Goal: Answer question/provide support: Share knowledge or assist other users

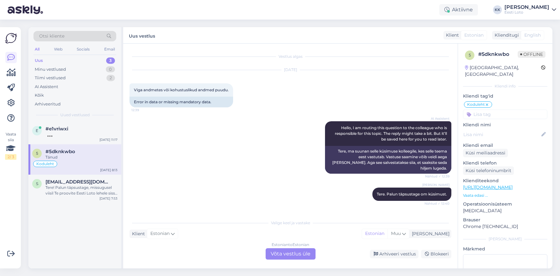
scroll to position [12, 0]
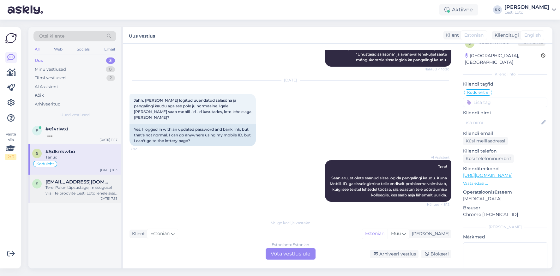
click at [92, 186] on div "Tere! Palun täpsustage, missugusel viisil Te proovite Eesti Loto lehele sisse l…" at bounding box center [82, 190] width 72 height 11
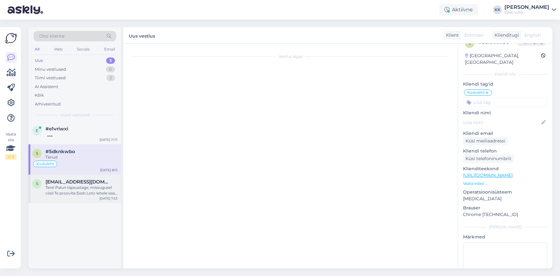
scroll to position [0, 0]
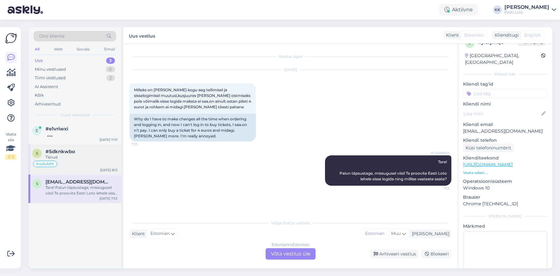
click at [76, 156] on div "Tänud" at bounding box center [82, 158] width 72 height 6
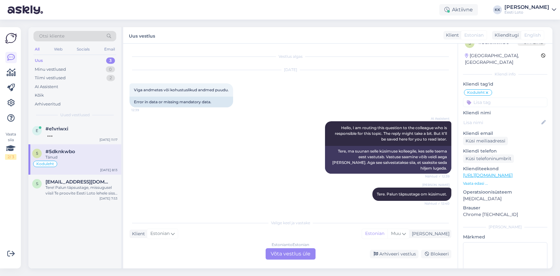
scroll to position [784, 0]
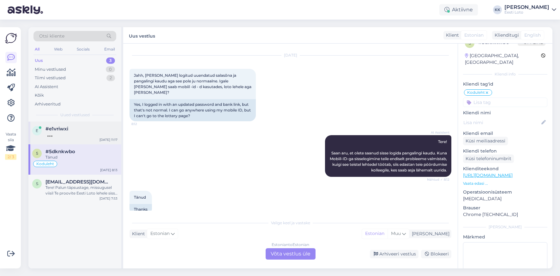
click at [78, 139] on div "e #e1vriwxi [DATE] 11:17" at bounding box center [74, 133] width 93 height 23
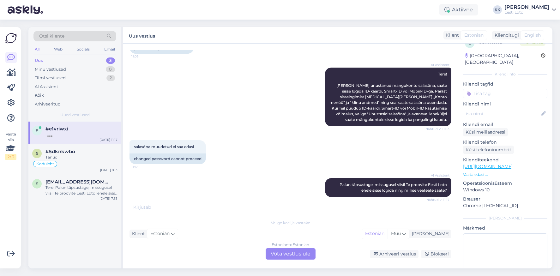
scroll to position [85, 0]
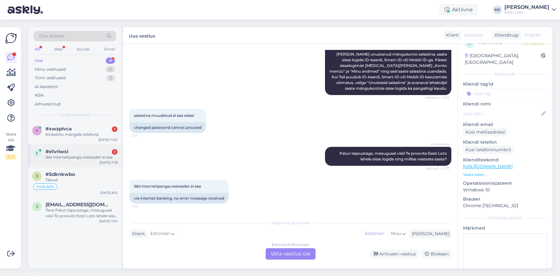
click at [58, 155] on div "läbi internetipanga,veateadet ei saa" at bounding box center [82, 158] width 72 height 6
click at [61, 132] on div "Kinkeloto mängida telefonis" at bounding box center [82, 135] width 72 height 6
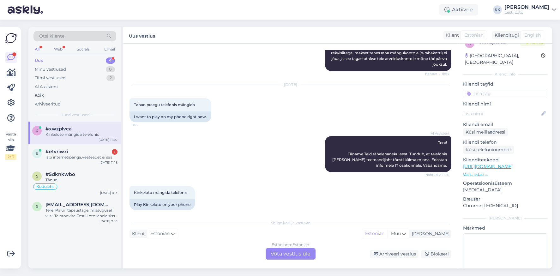
scroll to position [127, 0]
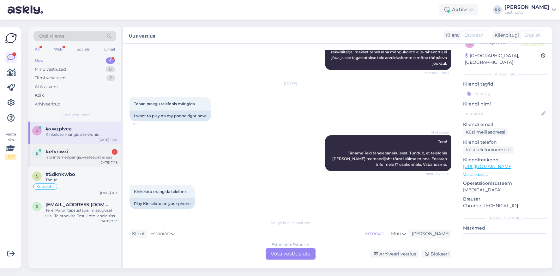
click at [82, 161] on div "e #e1vriwxi 1 läbi internetipanga,veateadet ei saa [DATE] 11:18" at bounding box center [74, 155] width 93 height 23
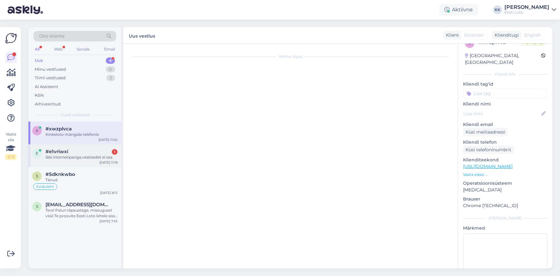
scroll to position [85, 0]
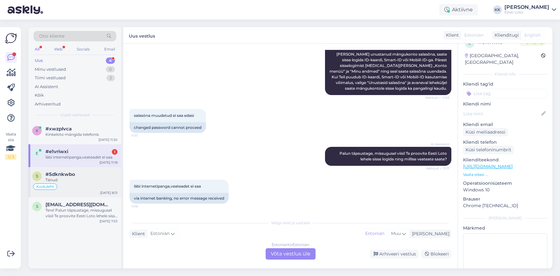
click at [79, 189] on div "Koduleht" at bounding box center [74, 187] width 85 height 8
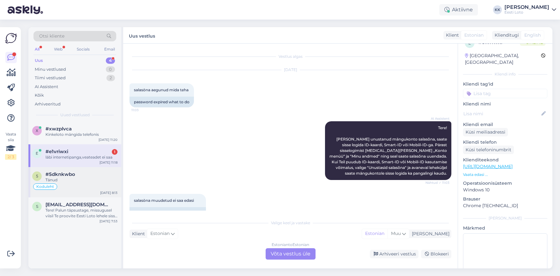
scroll to position [784, 0]
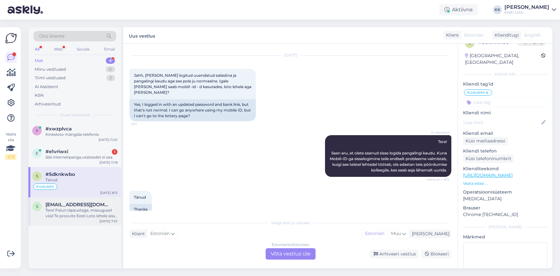
click at [74, 210] on div "Tere! Palun täpsustage, missugusel viisil Te proovite Eesti Loto lehele sisse l…" at bounding box center [82, 213] width 72 height 11
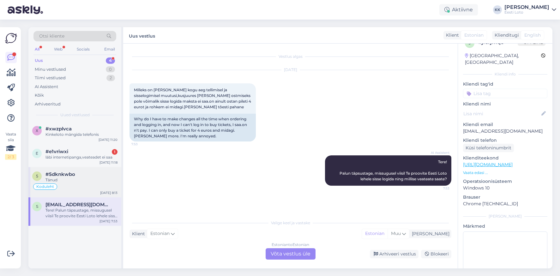
click at [73, 178] on div "Tänud" at bounding box center [82, 180] width 72 height 6
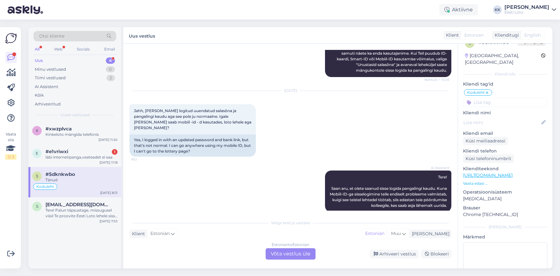
scroll to position [748, 0]
click at [55, 153] on span "#e1vriwxi" at bounding box center [57, 152] width 23 height 6
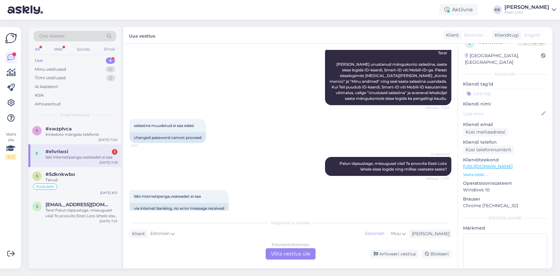
scroll to position [85, 0]
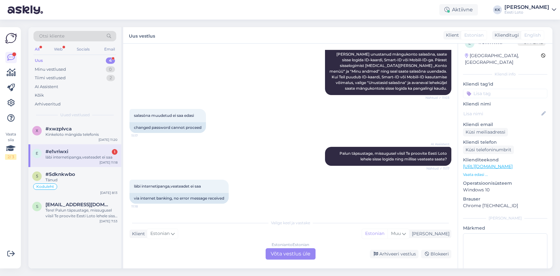
click at [283, 257] on div "Estonian to Estonian Võta vestlus üle" at bounding box center [291, 253] width 50 height 11
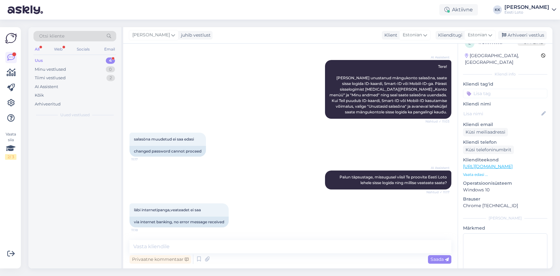
scroll to position [62, 0]
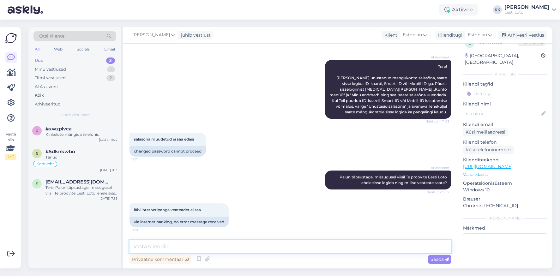
click at [219, 247] on textarea at bounding box center [291, 246] width 322 height 13
type textarea "Tere. Täpsemaks kontrollimiseks teatage palun enda isikukood."
click at [438, 259] on span "Saada" at bounding box center [440, 260] width 18 height 6
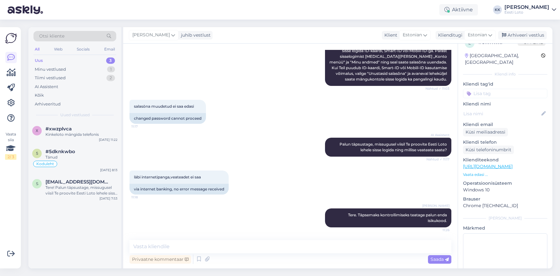
click at [510, 89] on input at bounding box center [505, 93] width 84 height 9
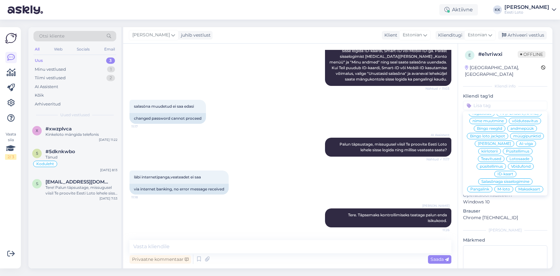
scroll to position [49, 0]
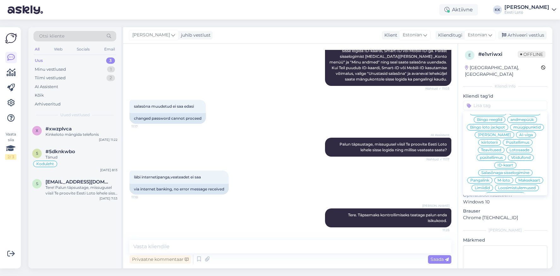
click at [512, 171] on span "Salasõnaga sisselogimine" at bounding box center [506, 173] width 48 height 4
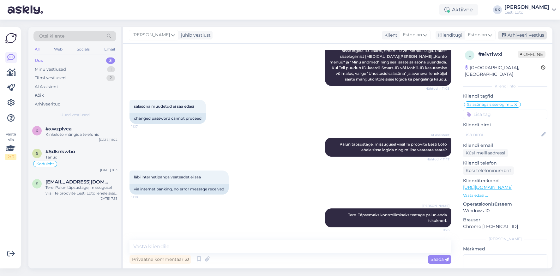
click at [531, 35] on div "Arhiveeri vestlus" at bounding box center [522, 35] width 49 height 9
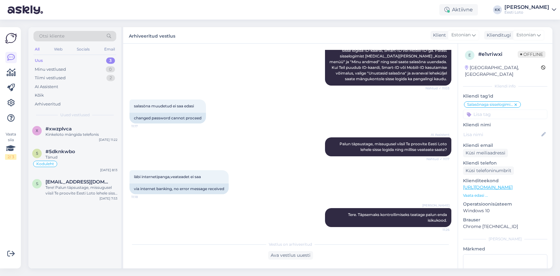
scroll to position [96, 0]
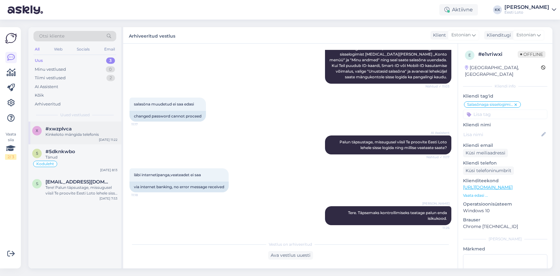
click at [89, 139] on div "x #xwzplvca Kinkeloto mängida telefonis [DATE] 11:22" at bounding box center [74, 133] width 93 height 23
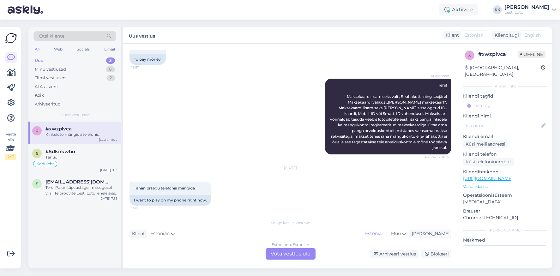
scroll to position [127, 0]
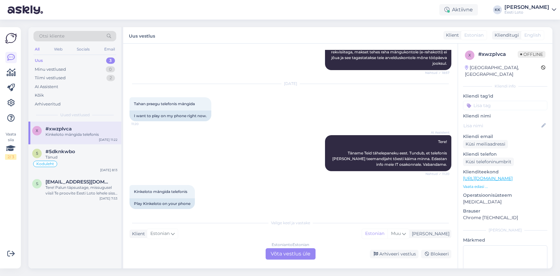
click at [303, 253] on div "Estonian to Estonian Võta vestlus üle" at bounding box center [291, 253] width 50 height 11
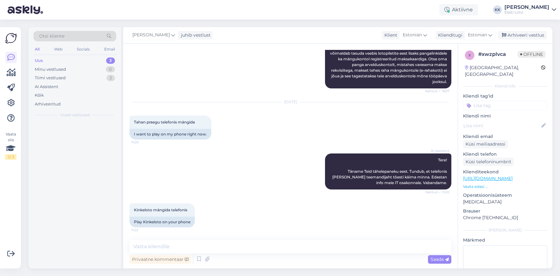
scroll to position [103, 0]
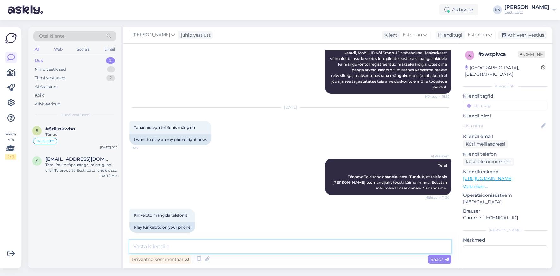
click at [306, 248] on textarea at bounding box center [291, 246] width 322 height 13
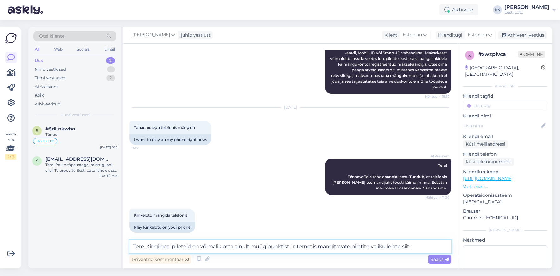
paste textarea "[URL][DOMAIN_NAME]"
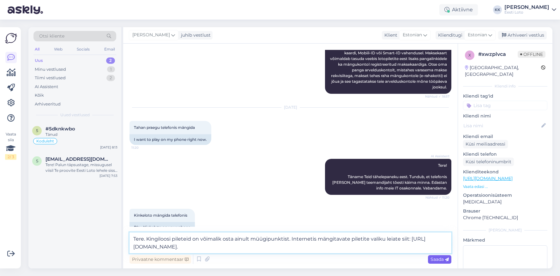
type textarea "Tere. Kingiloosi pileteid on võimalik osta ainult müügipunktist. Internetis män…"
click at [434, 260] on span "Saada" at bounding box center [440, 260] width 18 height 6
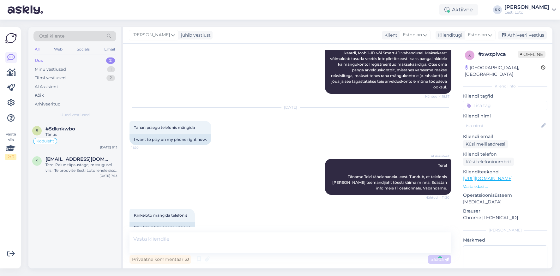
scroll to position [142, 0]
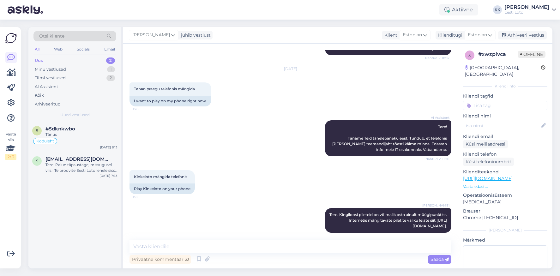
click at [516, 101] on input at bounding box center [505, 105] width 84 height 9
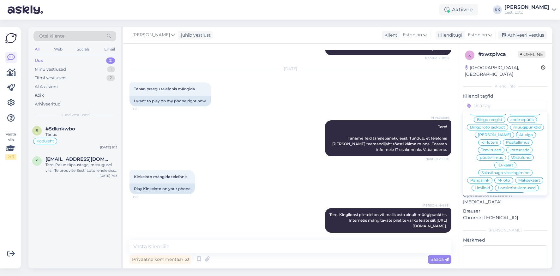
click at [498, 141] on span "kiirloterii" at bounding box center [490, 143] width 16 height 4
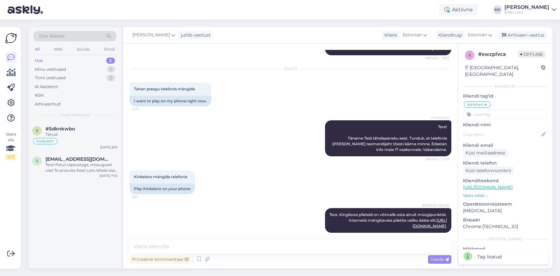
click at [489, 101] on div "kiirloterii" at bounding box center [477, 104] width 27 height 6
click at [487, 102] on icon at bounding box center [486, 104] width 4 height 5
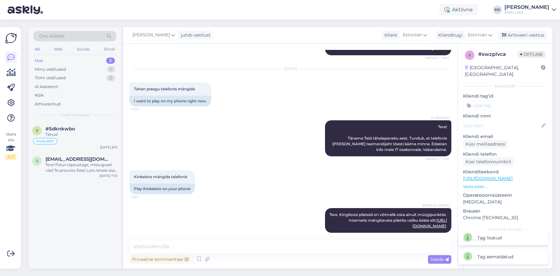
click at [489, 103] on input at bounding box center [505, 105] width 84 height 9
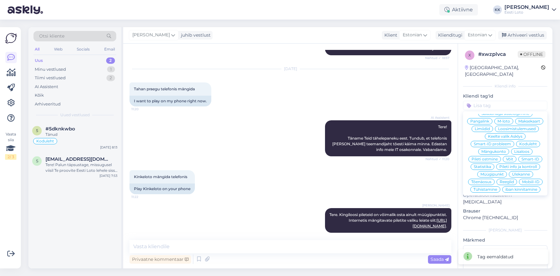
scroll to position [128, 0]
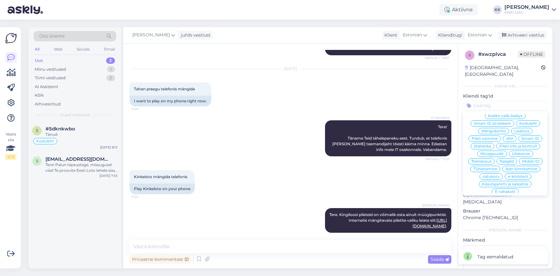
click at [514, 175] on span "e-kiirloterii" at bounding box center [518, 177] width 20 height 4
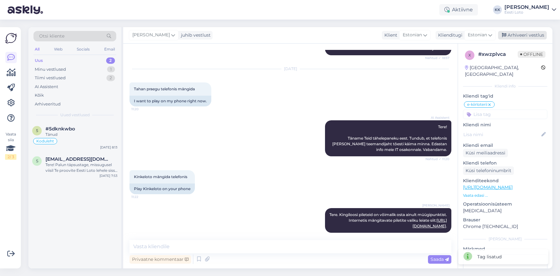
click at [530, 35] on div "Arhiveeri vestlus" at bounding box center [522, 35] width 49 height 9
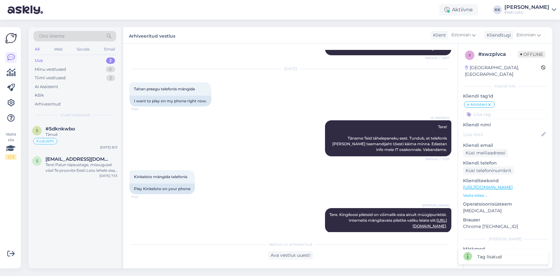
scroll to position [137, 0]
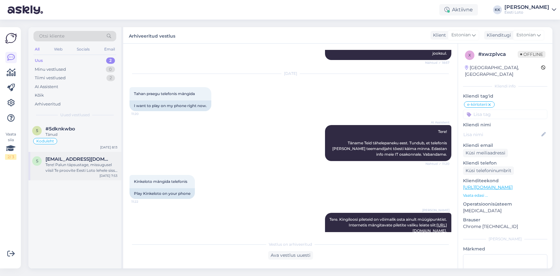
click at [61, 166] on div "Tere! Palun täpsustage, missugusel viisil Te proovite Eesti Loto lehele sisse l…" at bounding box center [82, 167] width 72 height 11
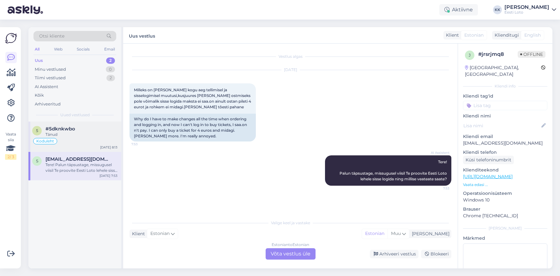
click at [80, 140] on div "Koduleht" at bounding box center [74, 141] width 85 height 8
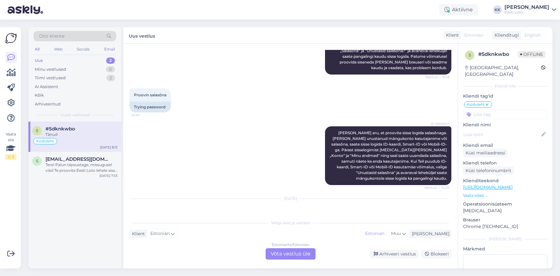
scroll to position [724, 0]
